Goal: Task Accomplishment & Management: Manage account settings

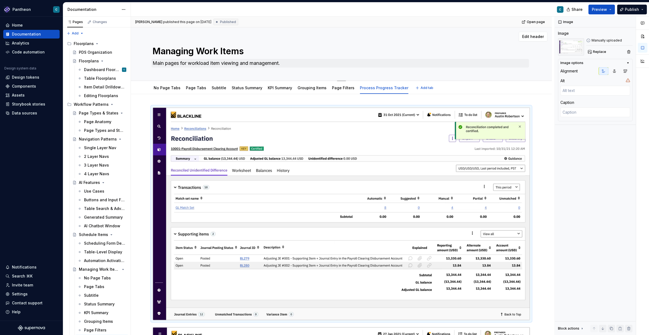
scroll to position [265, 0]
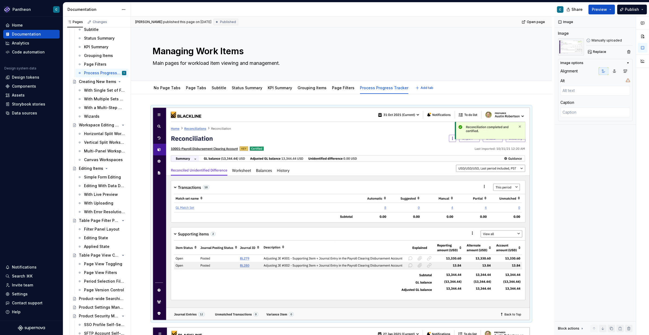
type textarea "*"
click at [21, 293] on div "Settings" at bounding box center [20, 293] width 16 height 5
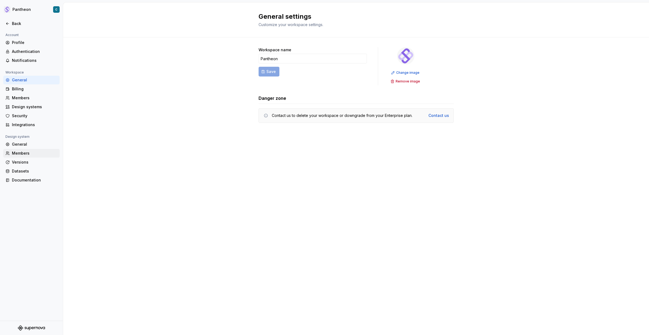
click at [18, 152] on div "Members" at bounding box center [35, 152] width 46 height 5
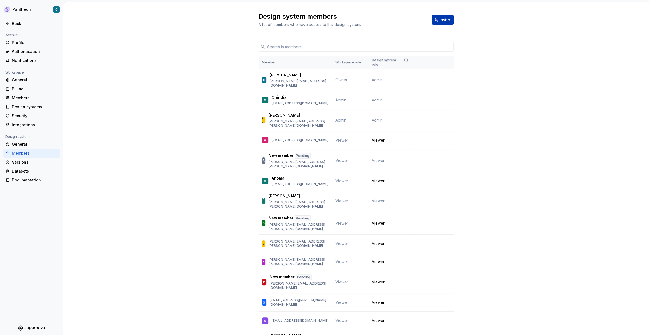
click at [447, 23] on button "Invite" at bounding box center [443, 20] width 22 height 10
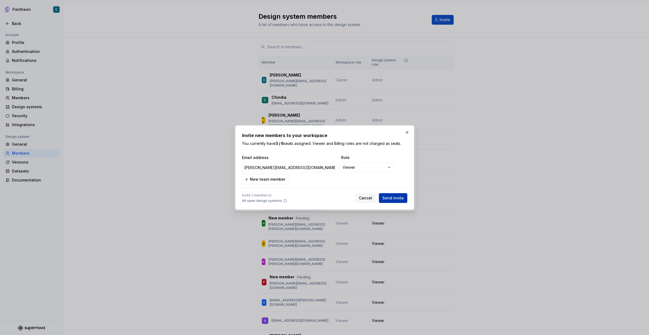
type input "[PERSON_NAME][EMAIL_ADDRESS][DOMAIN_NAME]"
click at [399, 198] on span "Send invite" at bounding box center [392, 197] width 21 height 5
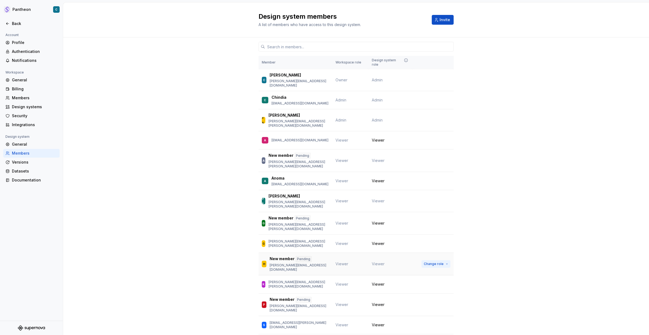
click at [443, 261] on span "Change role" at bounding box center [434, 263] width 20 height 4
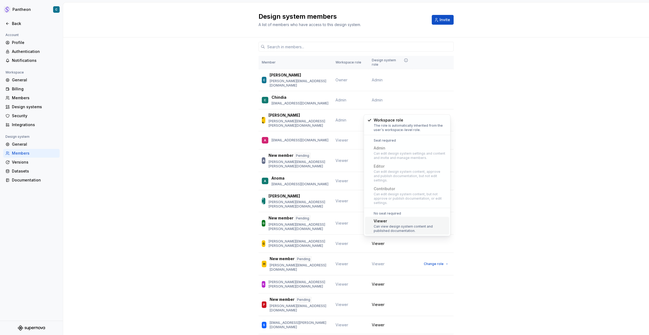
click at [423, 218] on div "Viewer" at bounding box center [410, 220] width 73 height 5
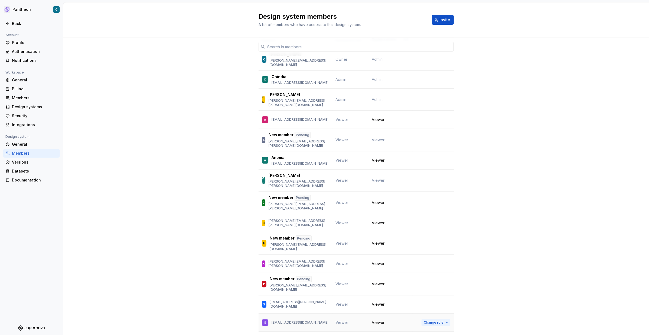
scroll to position [21, 0]
click at [20, 82] on div "General" at bounding box center [35, 79] width 46 height 5
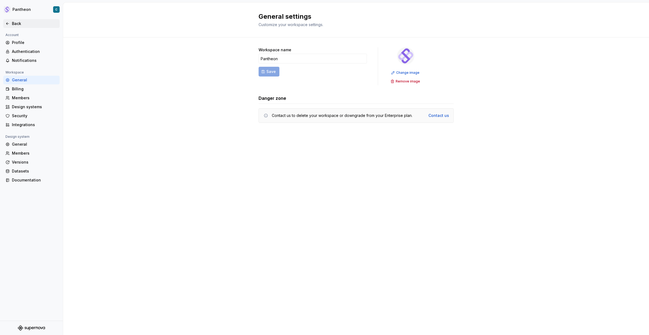
click at [14, 25] on div "Back" at bounding box center [35, 23] width 46 height 5
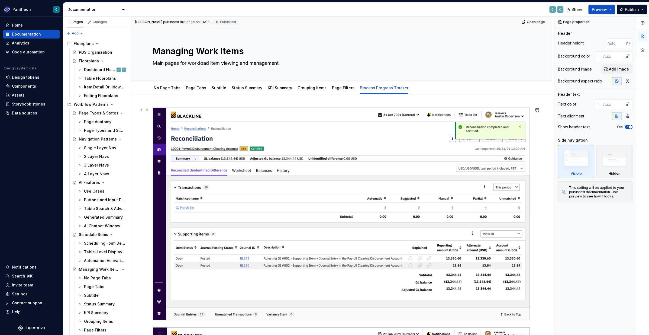
type textarea "*"
